Goal: Task Accomplishment & Management: Manage account settings

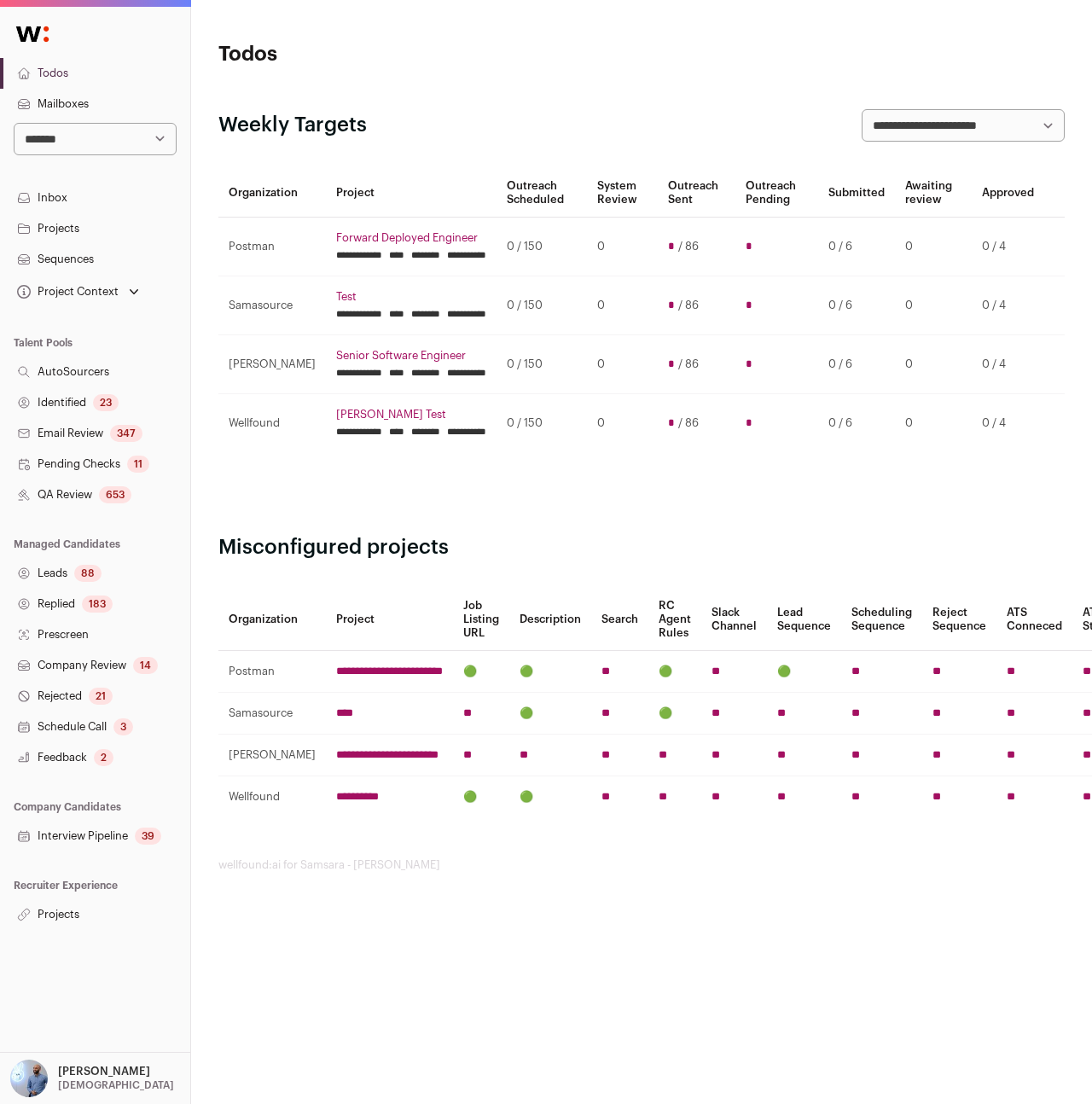
click at [51, 919] on link "Projects" at bounding box center [95, 914] width 191 height 31
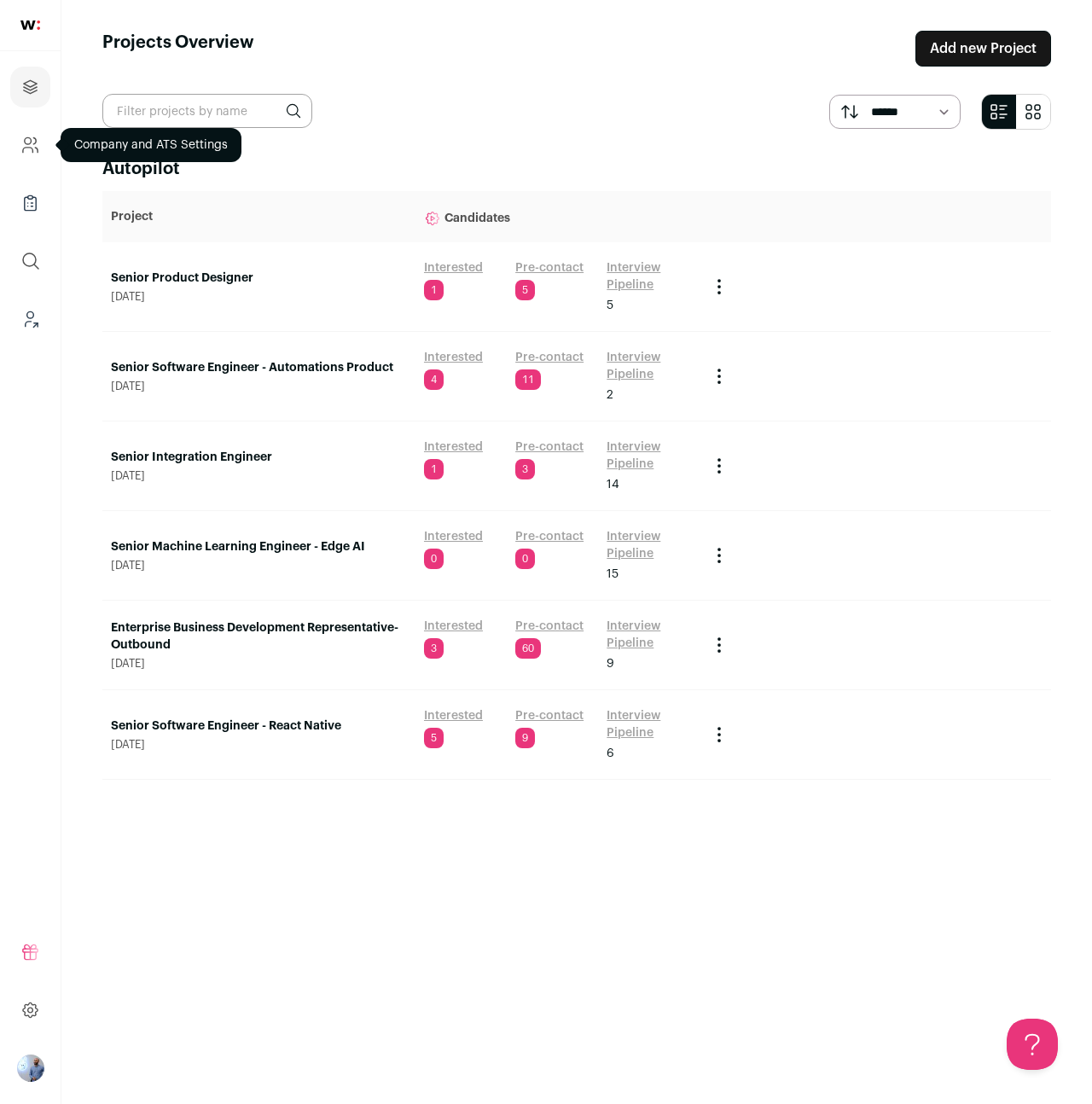
click at [24, 151] on icon "Company and ATS Settings" at bounding box center [30, 145] width 20 height 21
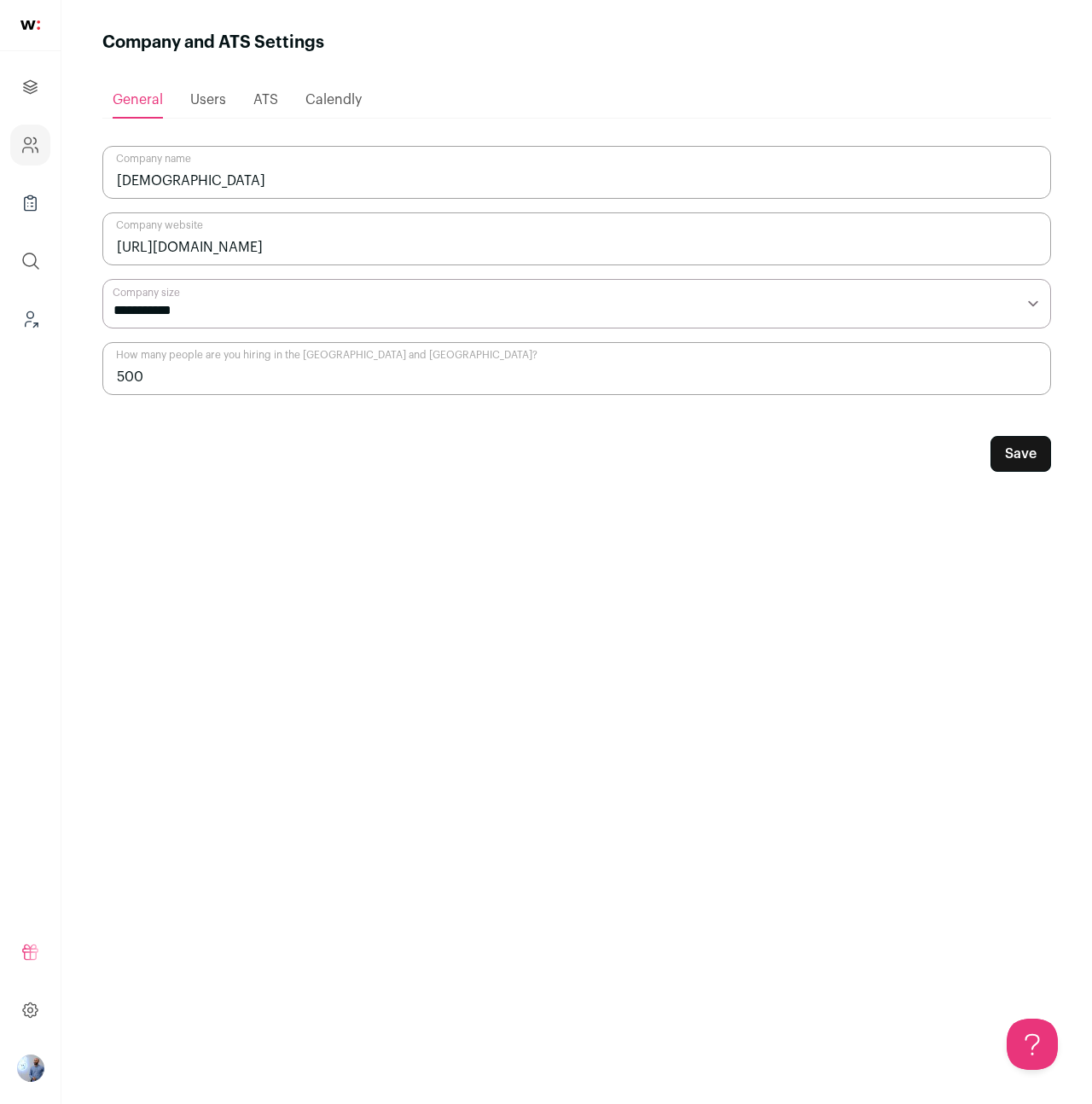
click at [213, 103] on span "Users" at bounding box center [208, 100] width 36 height 14
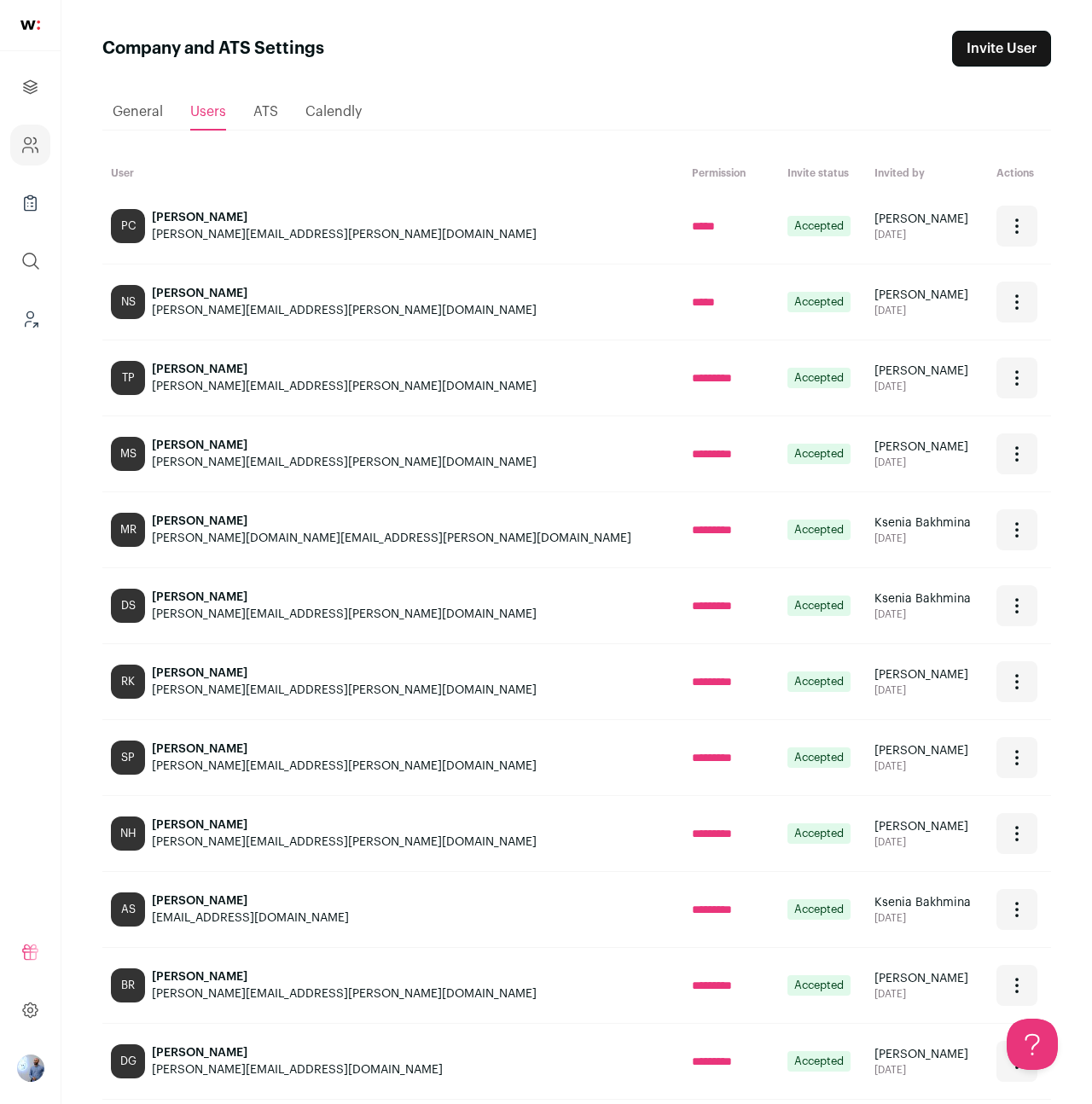
scroll to position [412, 0]
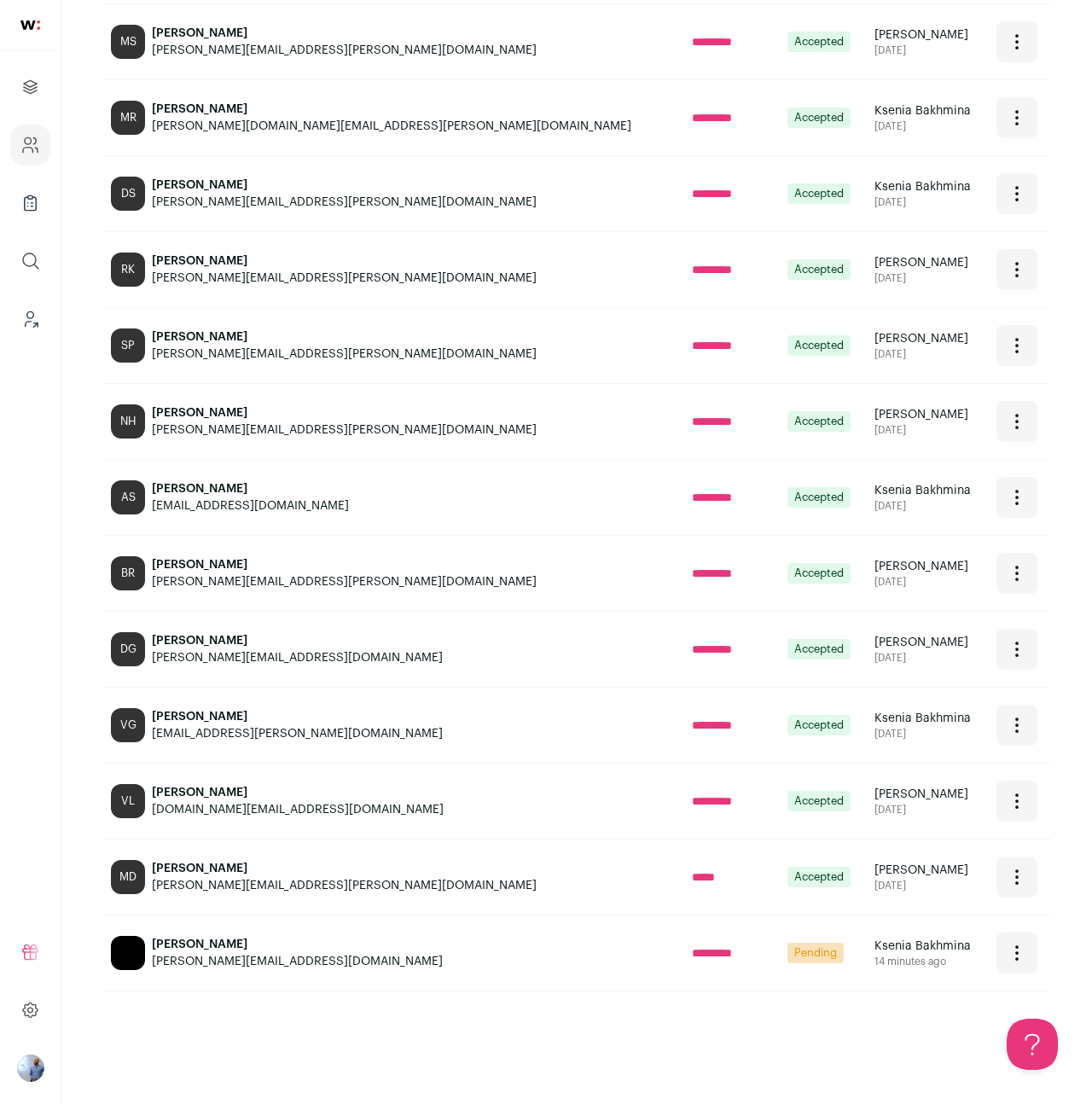
click at [996, 941] on div "Open dropdown" at bounding box center [1017, 953] width 41 height 41
click at [785, 1074] on main "Company and ATS Settings Invite User Loading... General Users ATS Calendly User…" at bounding box center [577, 346] width 1030 height 1516
click at [169, 948] on div "[PERSON_NAME]" at bounding box center [297, 944] width 291 height 17
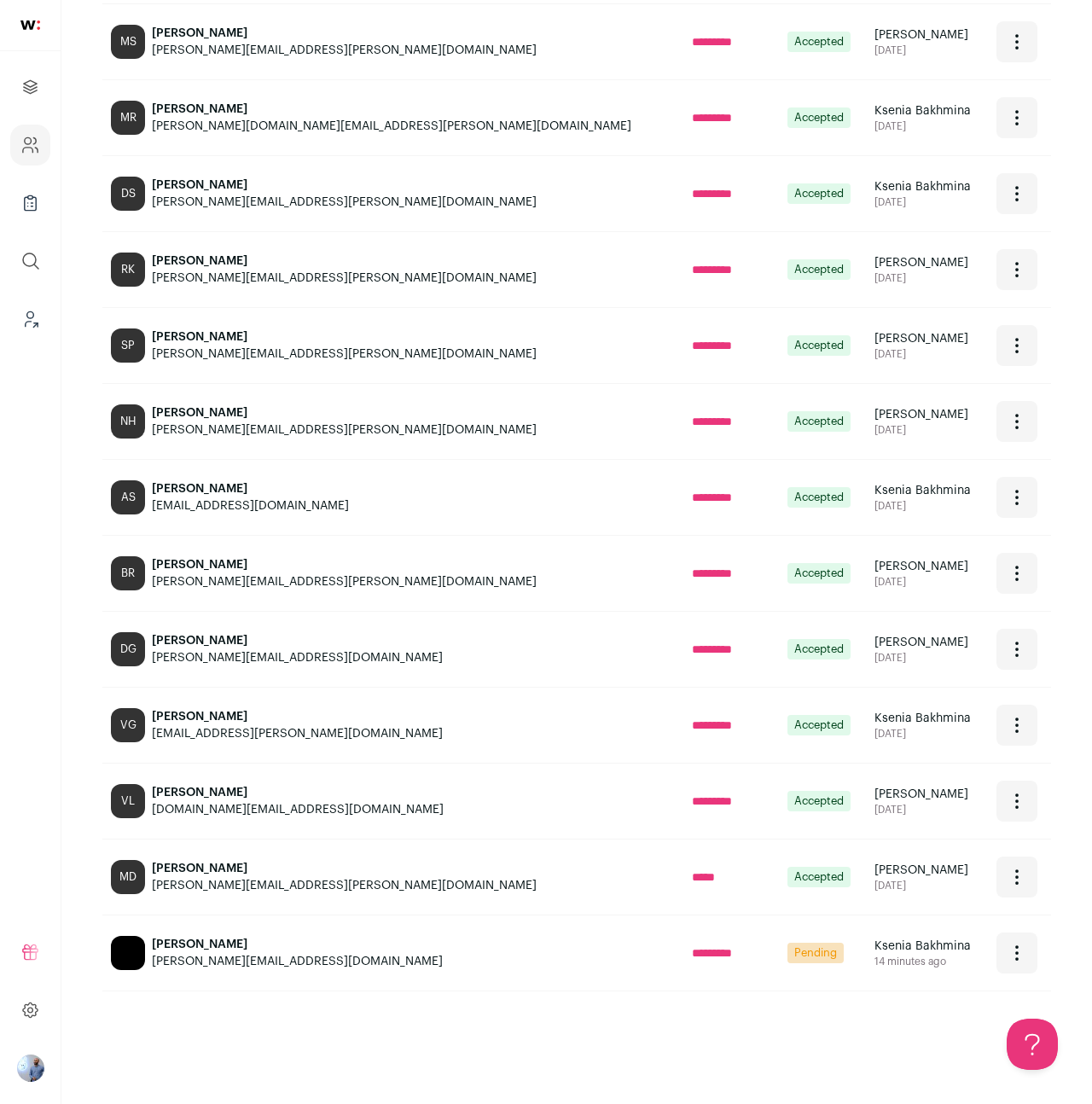
click at [185, 960] on div "[PERSON_NAME][EMAIL_ADDRESS][DOMAIN_NAME]" at bounding box center [297, 961] width 291 height 17
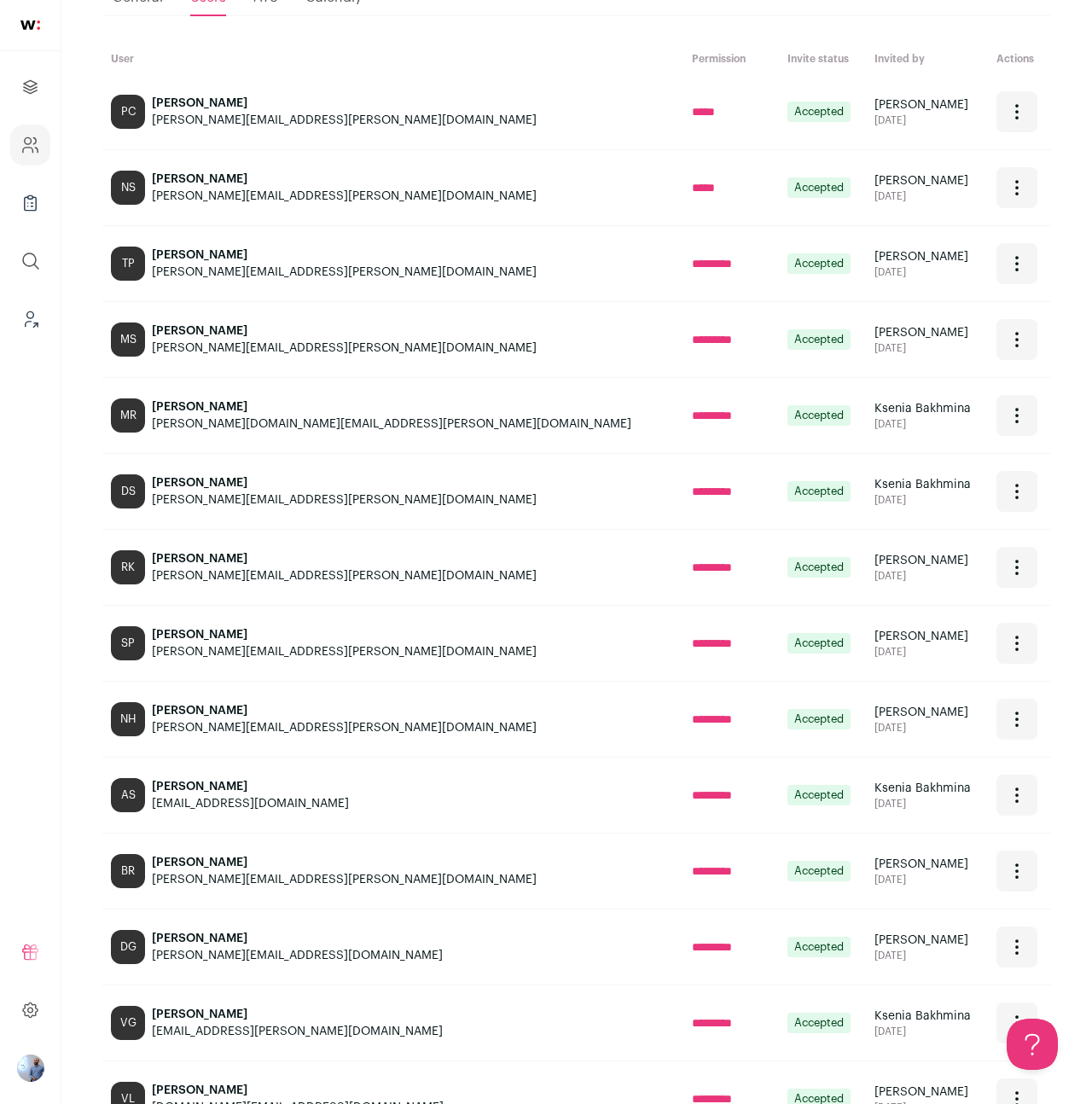
scroll to position [0, 0]
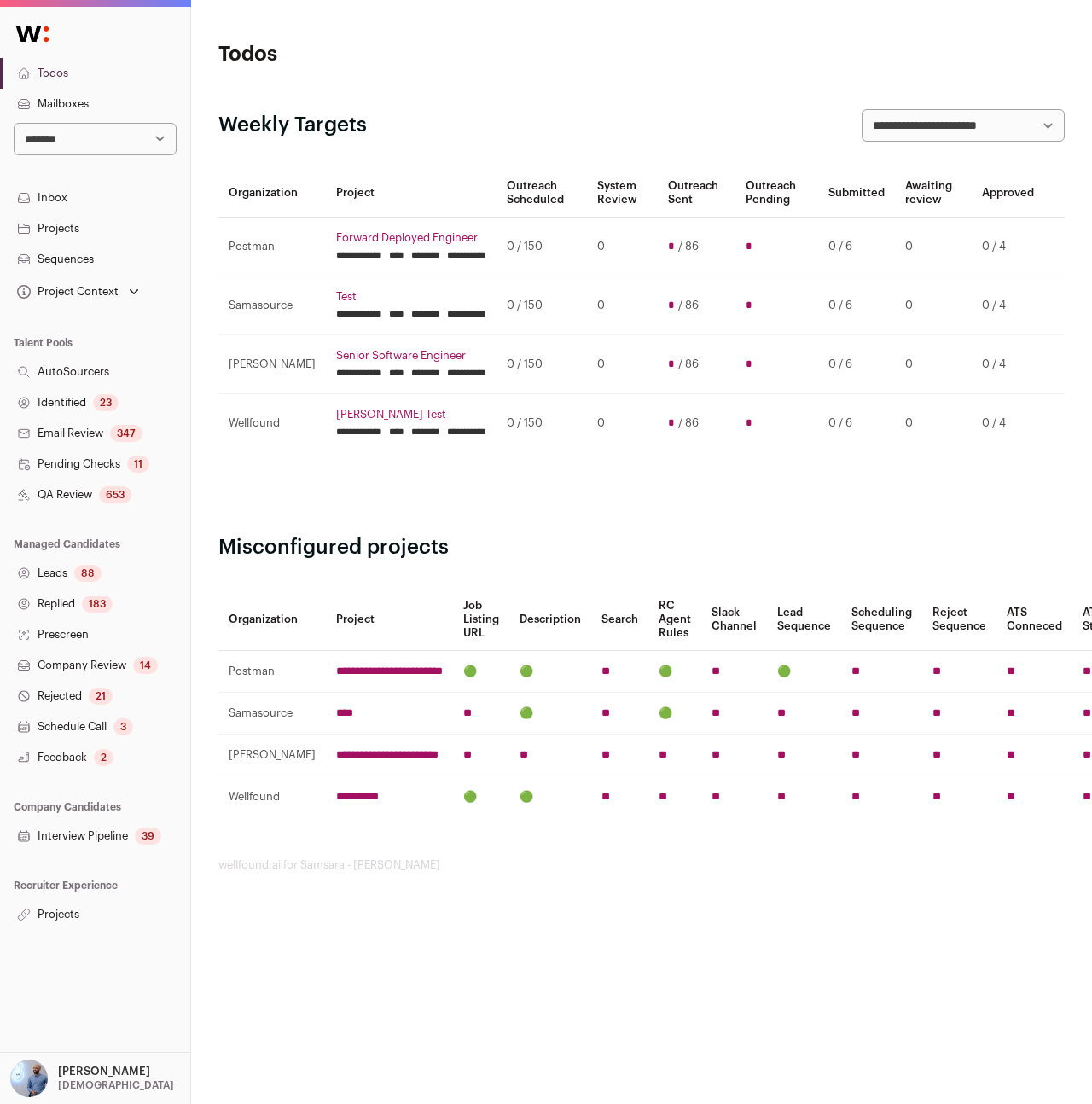
click at [100, 1078] on div "[PERSON_NAME] [GEOGRAPHIC_DATA]" at bounding box center [116, 1078] width 116 height 38
click at [73, 1038] on link "Admin" at bounding box center [115, 1031] width 189 height 38
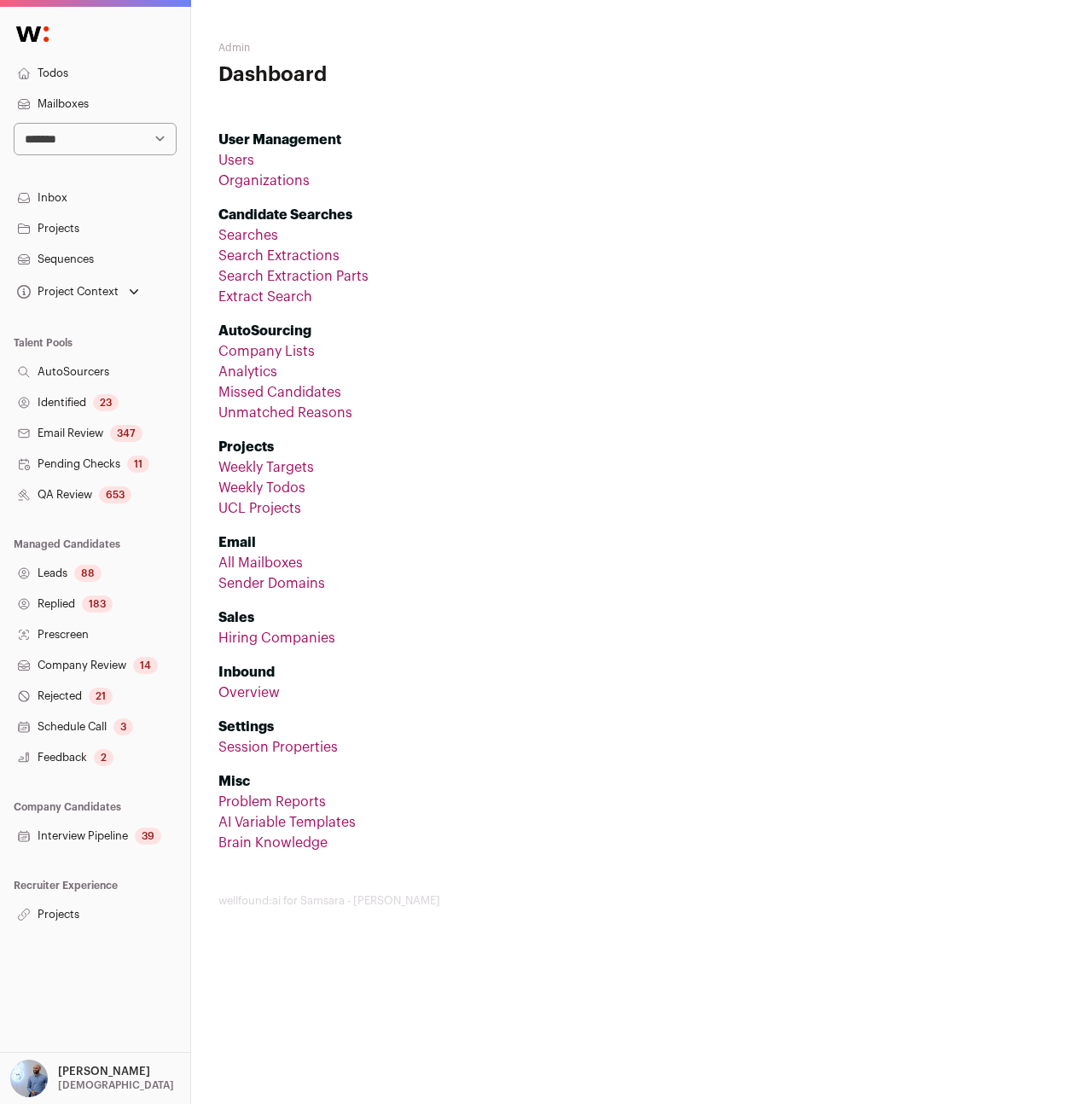
click at [224, 155] on link "Users" at bounding box center [237, 161] width 36 height 14
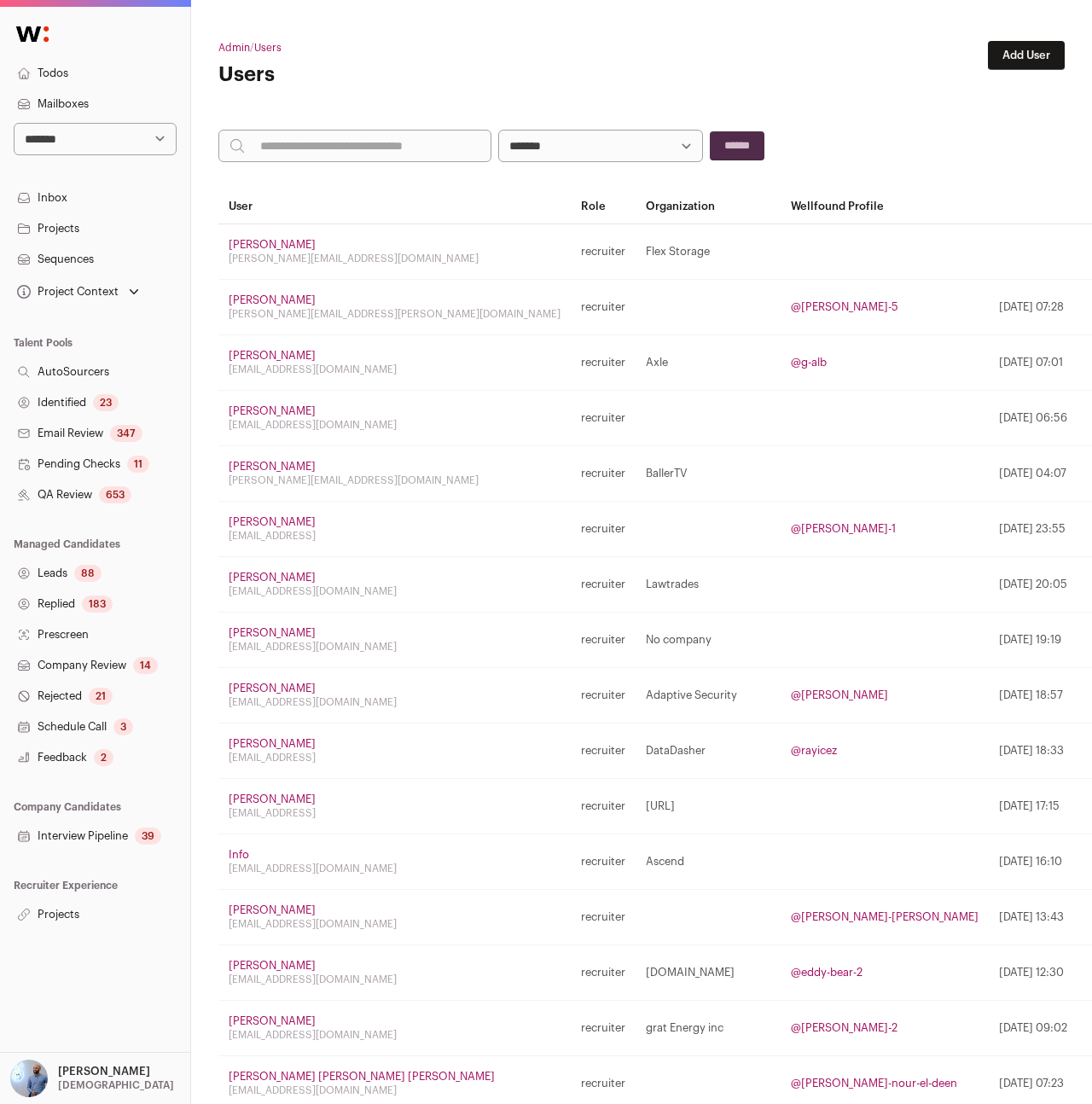
click at [1089, 255] on icon at bounding box center [1099, 251] width 21 height 21
click at [903, 208] on th "Wellfound Profile" at bounding box center [884, 207] width 208 height 35
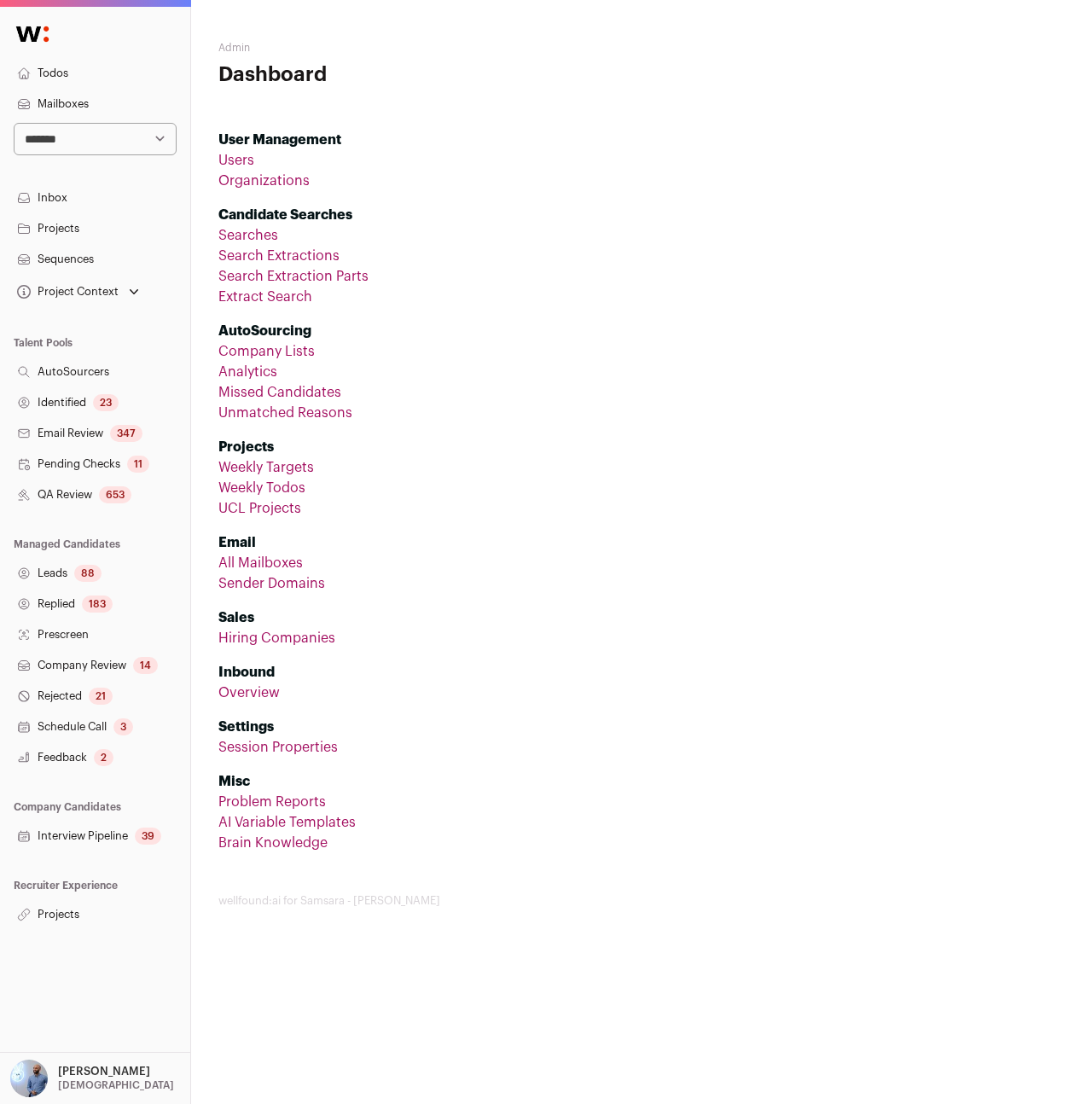
click at [250, 185] on link "Organizations" at bounding box center [264, 181] width 91 height 14
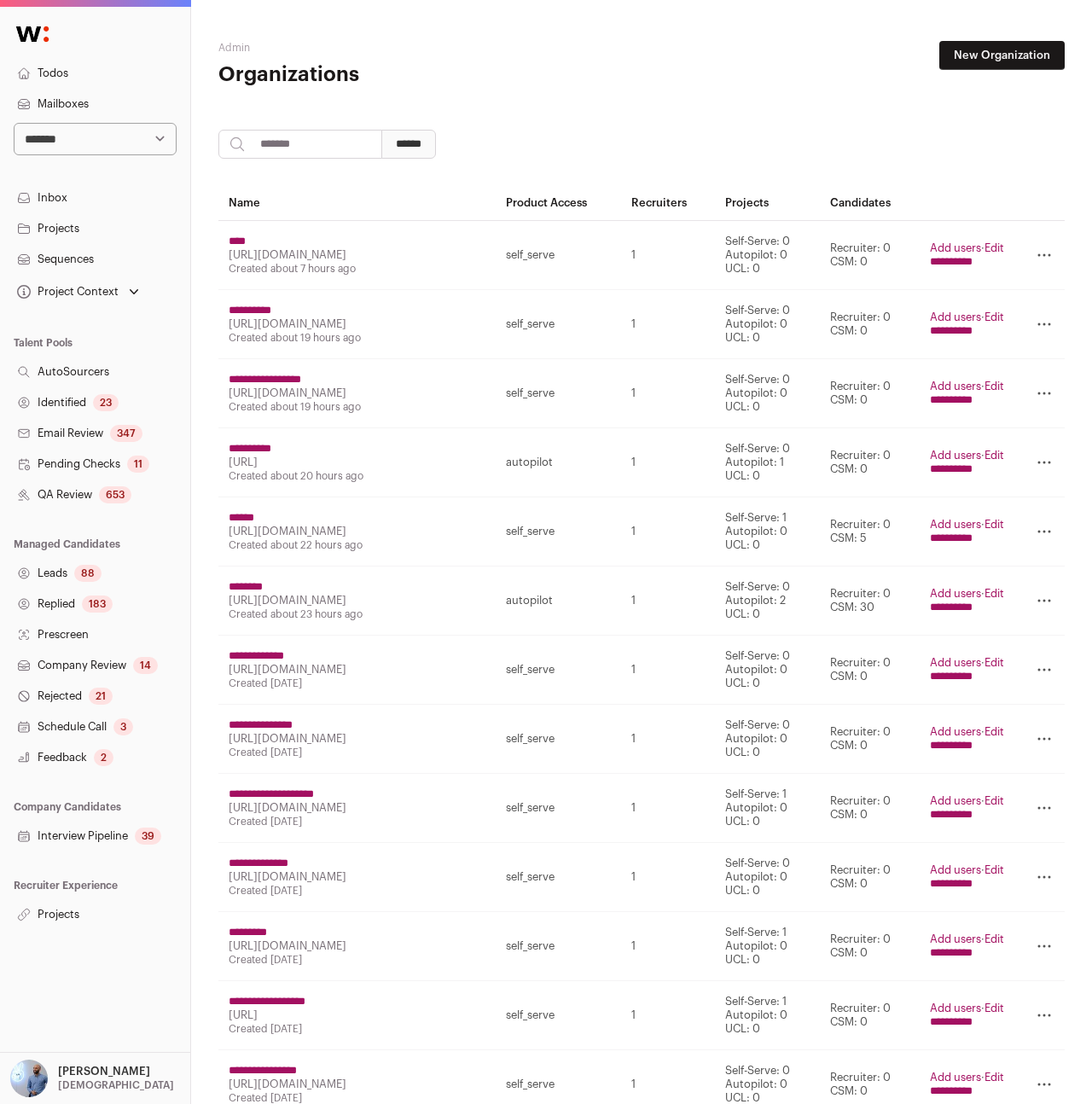
click at [280, 139] on input "search" at bounding box center [301, 144] width 164 height 29
type input "**********"
click at [381, 130] on input "******" at bounding box center [408, 144] width 55 height 29
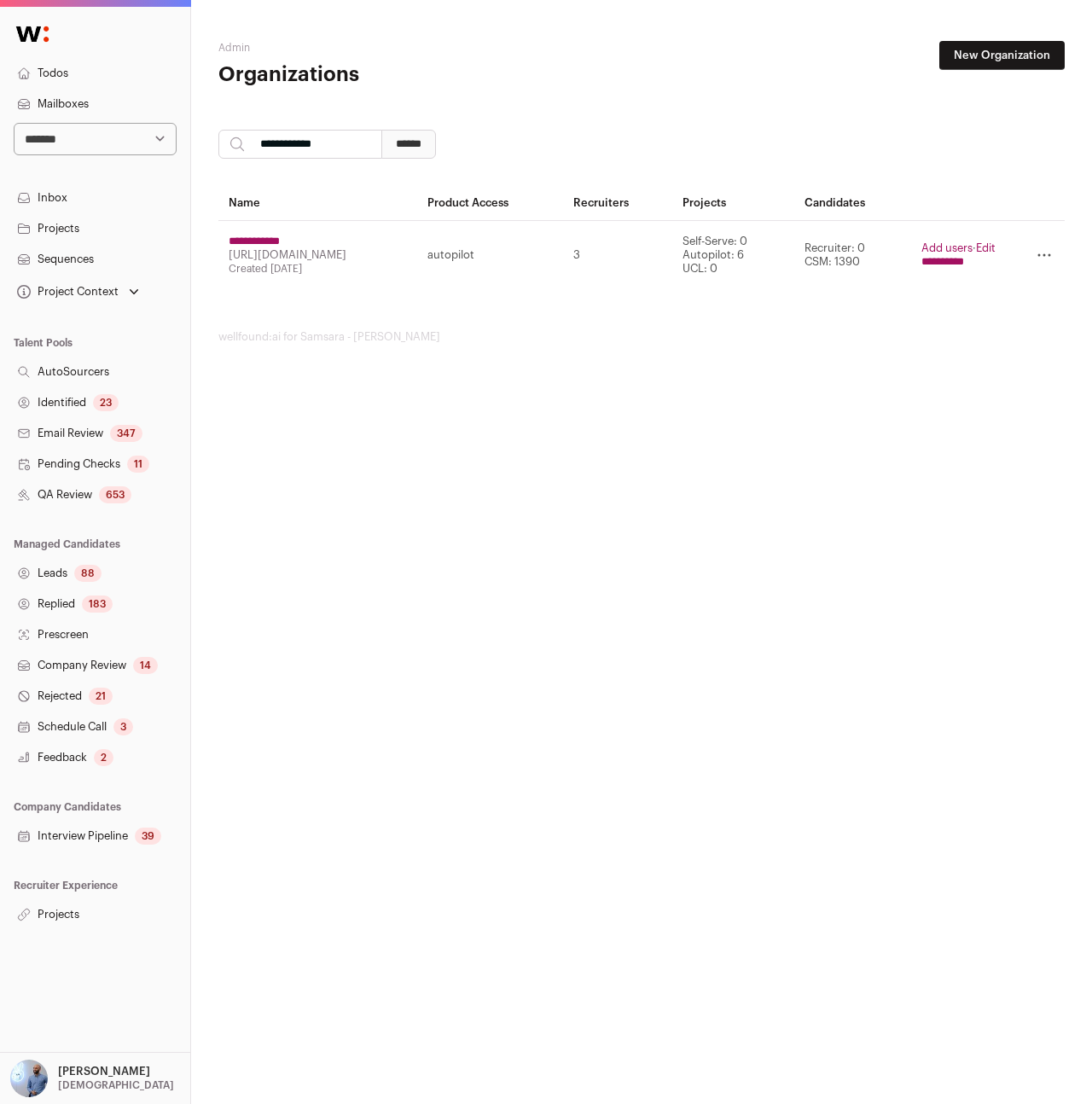
click at [986, 249] on link "Edit" at bounding box center [985, 247] width 20 height 11
click at [924, 233] on td "**********" at bounding box center [958, 255] width 95 height 69
click at [924, 245] on link "Add users" at bounding box center [947, 247] width 51 height 11
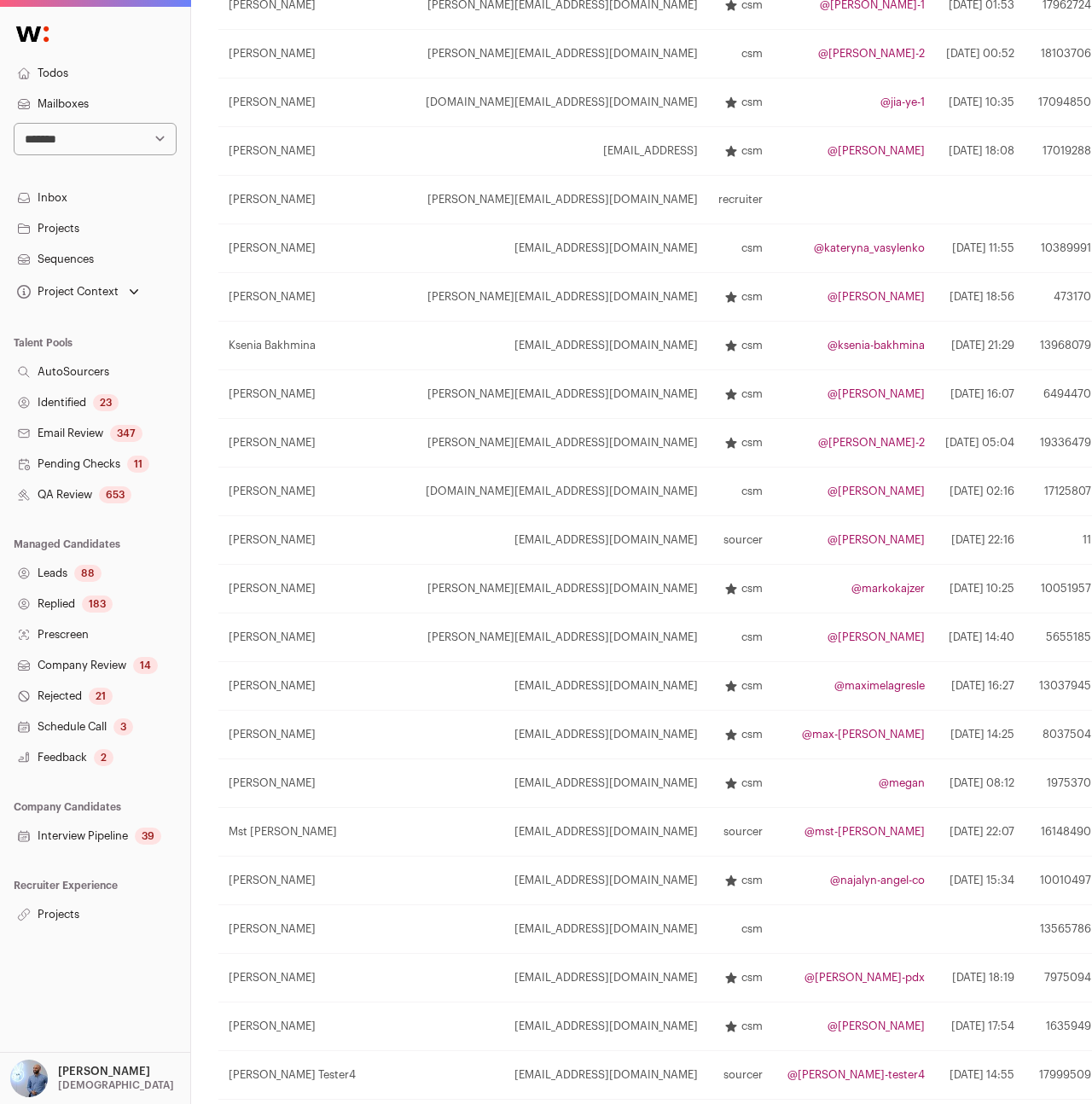
scroll to position [1795, 0]
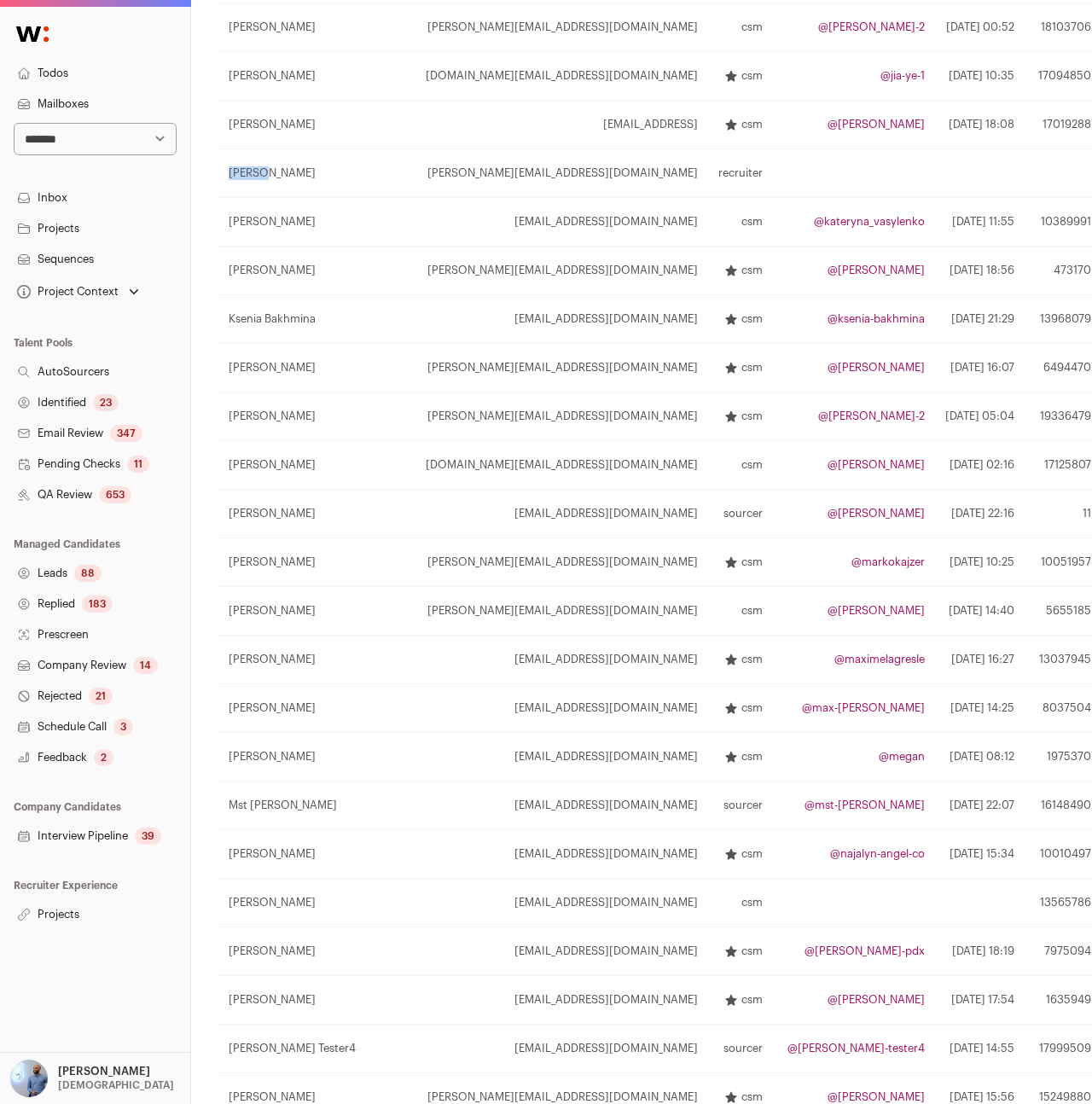
click at [73, 915] on link "Projects" at bounding box center [95, 914] width 191 height 31
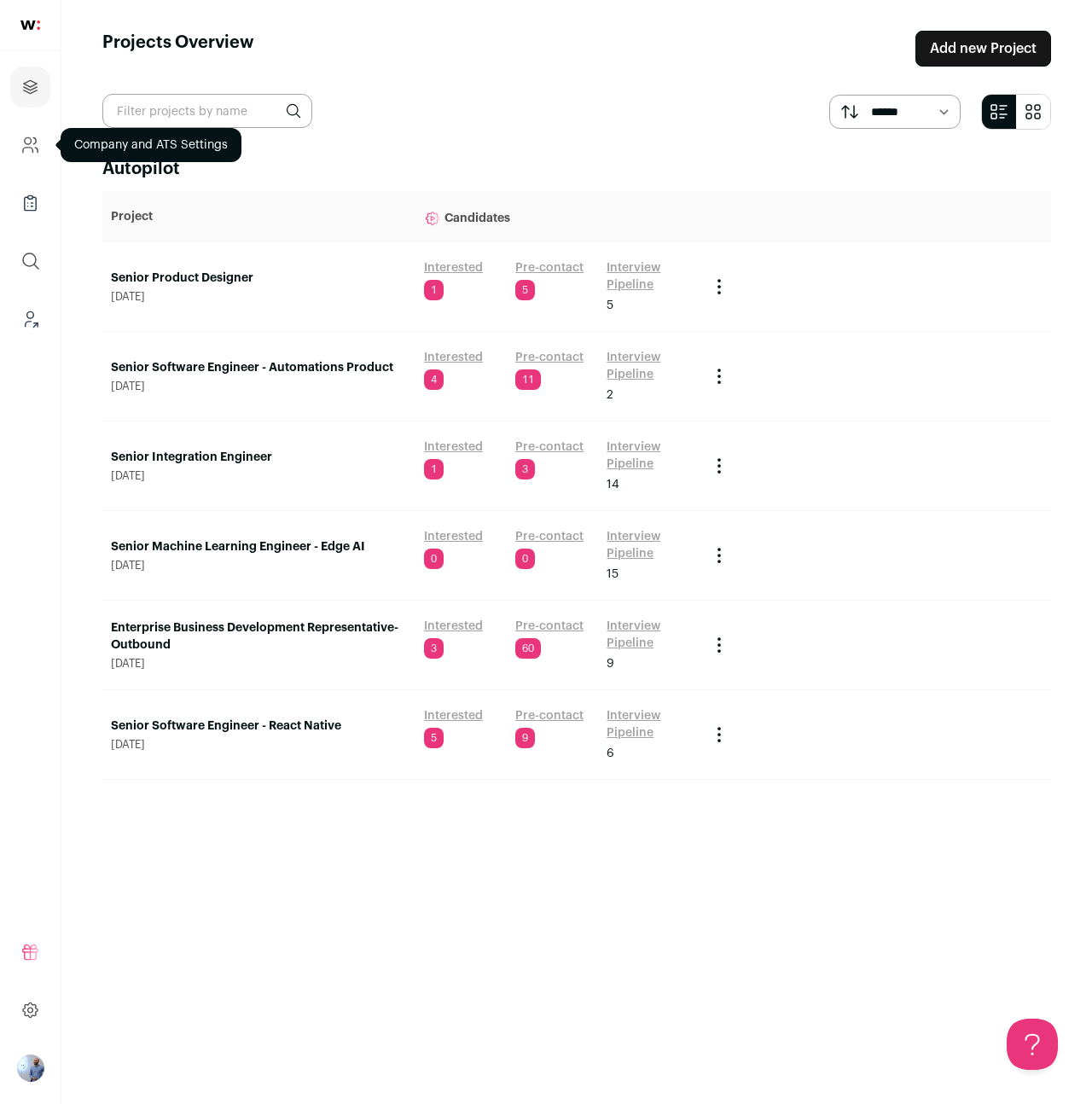
click at [26, 149] on icon "Company and ATS Settings" at bounding box center [30, 145] width 20 height 21
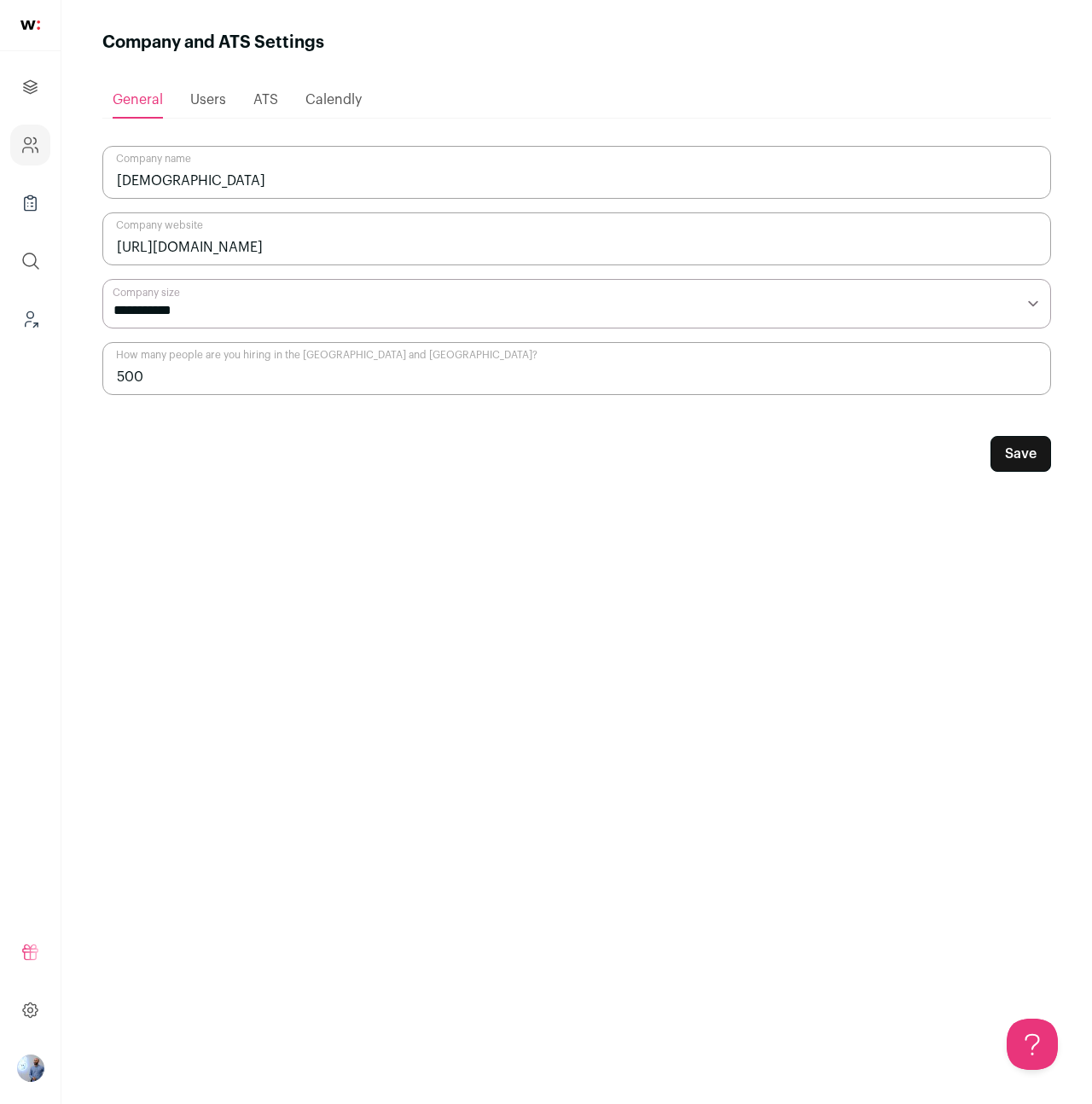
click at [200, 112] on div "Users" at bounding box center [208, 100] width 36 height 34
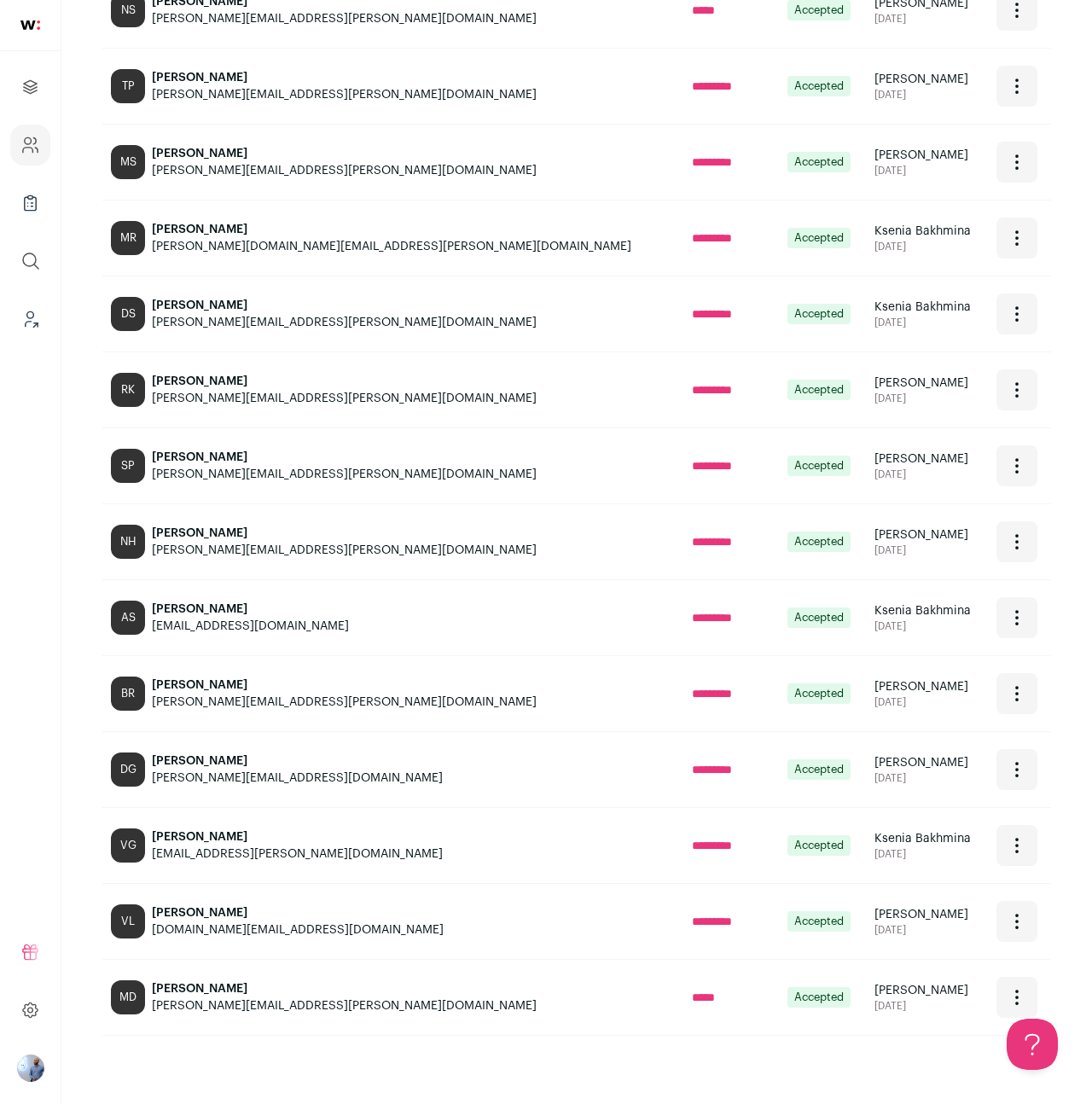
scroll to position [336, 0]
